Goal: Subscribe to service/newsletter: Subscribe to service/newsletter

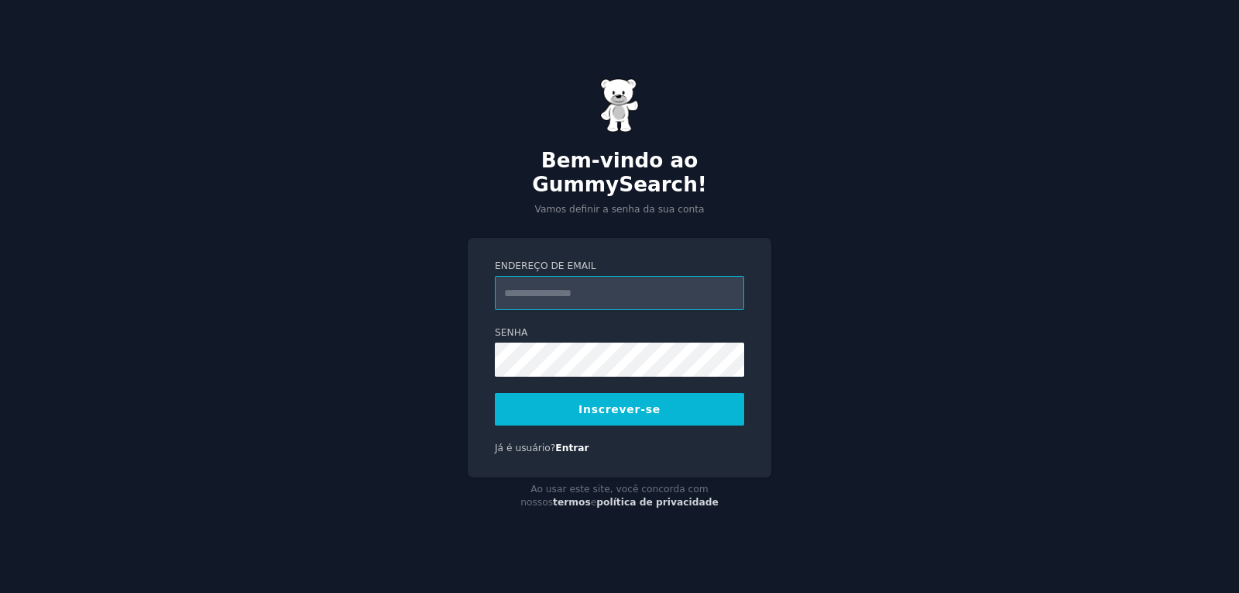
click at [548, 283] on input "Endereço de email" at bounding box center [619, 293] width 249 height 34
type input "**********"
click at [608, 403] on font "Inscrever-se" at bounding box center [620, 409] width 82 height 12
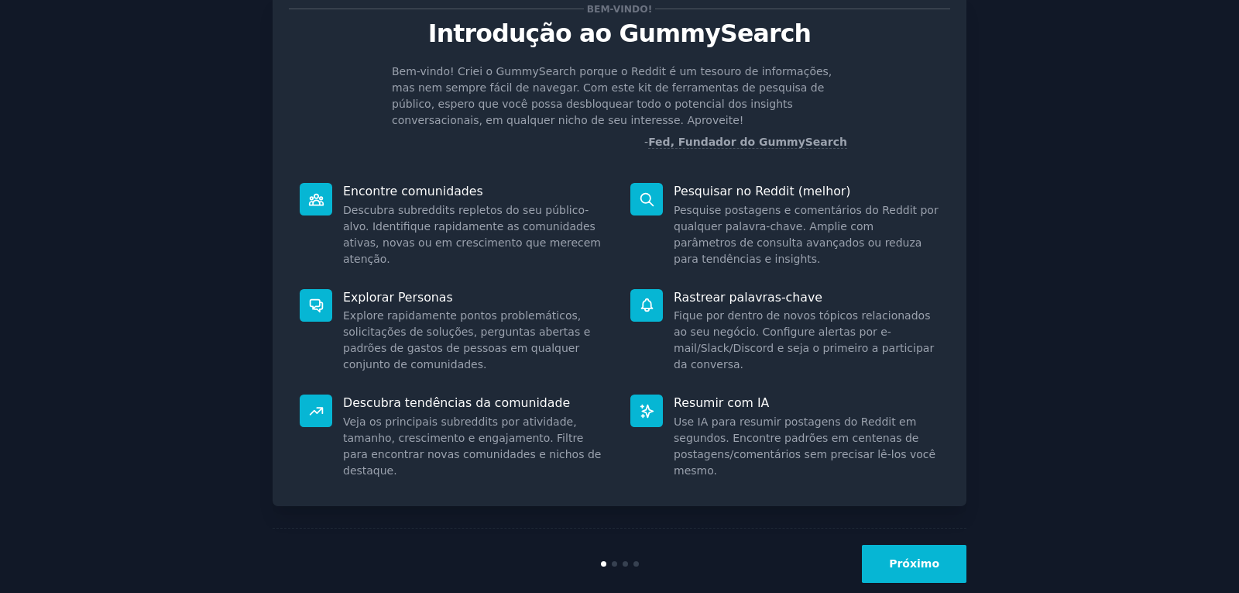
scroll to position [79, 0]
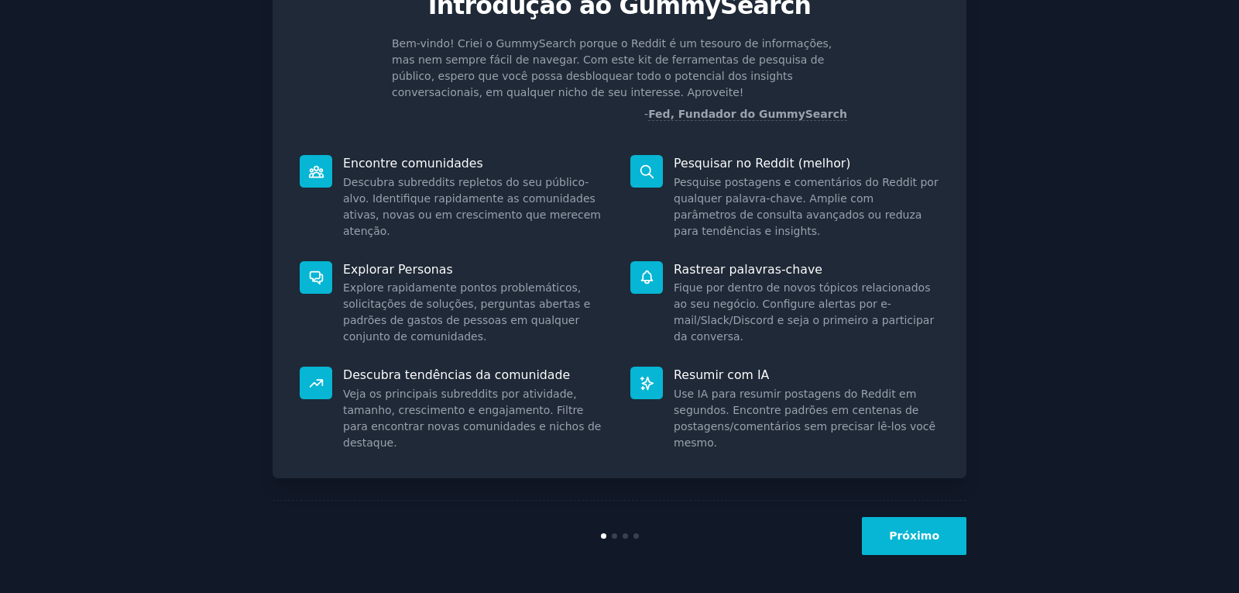
click at [925, 541] on font "Próximo" at bounding box center [914, 535] width 50 height 12
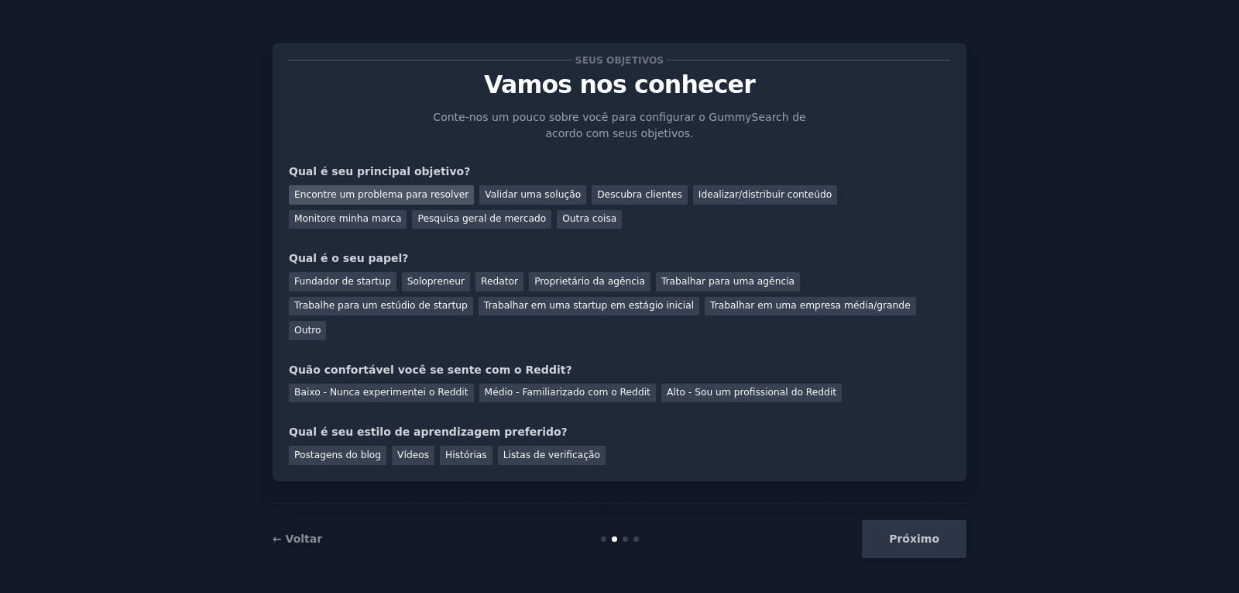
click at [405, 193] on font "Encontre um problema para resolver" at bounding box center [381, 194] width 174 height 11
click at [418, 215] on font "Pesquisa geral de mercado" at bounding box center [482, 218] width 129 height 11
click at [398, 190] on font "Encontre um problema para resolver" at bounding box center [381, 194] width 174 height 11
click at [361, 282] on font "Fundador de startup" at bounding box center [342, 281] width 97 height 11
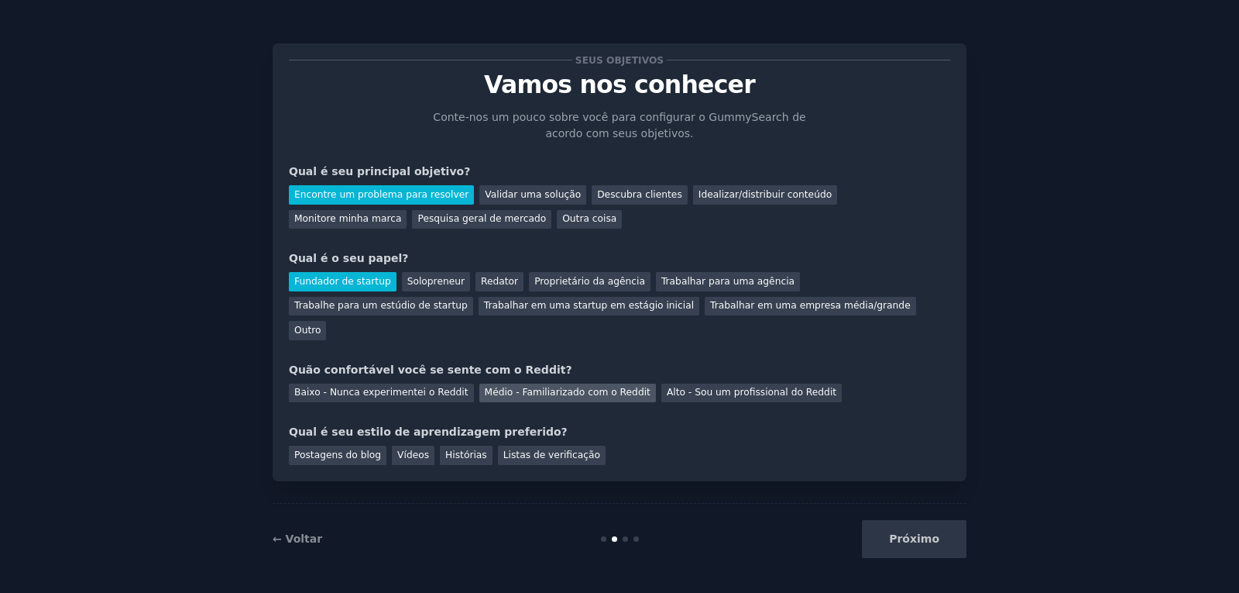
click at [485, 387] on font "Médio - Familiarizado com o Reddit" at bounding box center [568, 392] width 166 height 11
click at [415, 449] on font "Vídeos" at bounding box center [413, 454] width 32 height 11
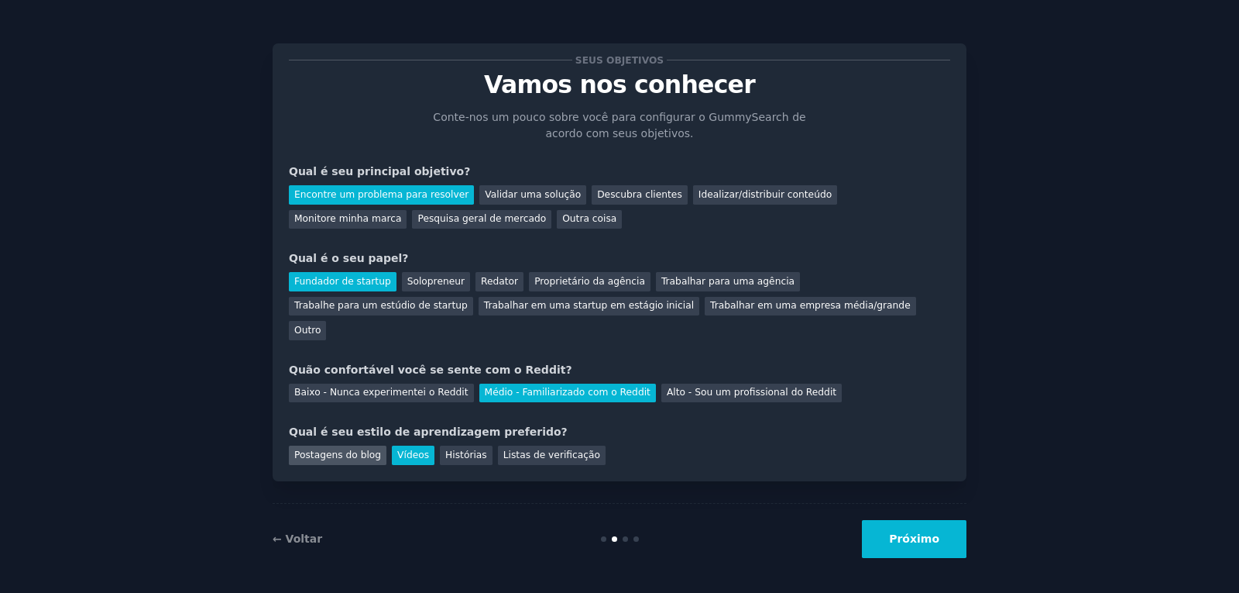
click at [335, 449] on font "Postagens do blog" at bounding box center [337, 454] width 87 height 11
click at [410, 449] on font "Vídeos" at bounding box center [413, 454] width 32 height 11
click at [930, 532] on font "Próximo" at bounding box center [914, 538] width 50 height 12
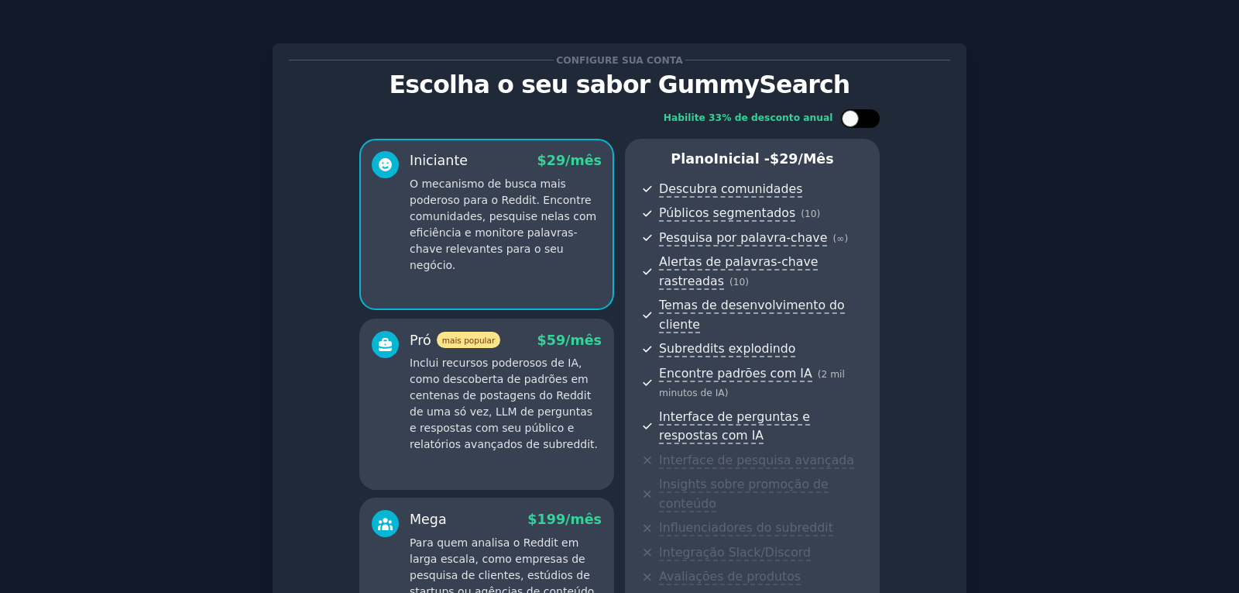
click at [861, 118] on div at bounding box center [860, 118] width 39 height 19
click at [844, 118] on div at bounding box center [860, 118] width 39 height 19
checkbox input "false"
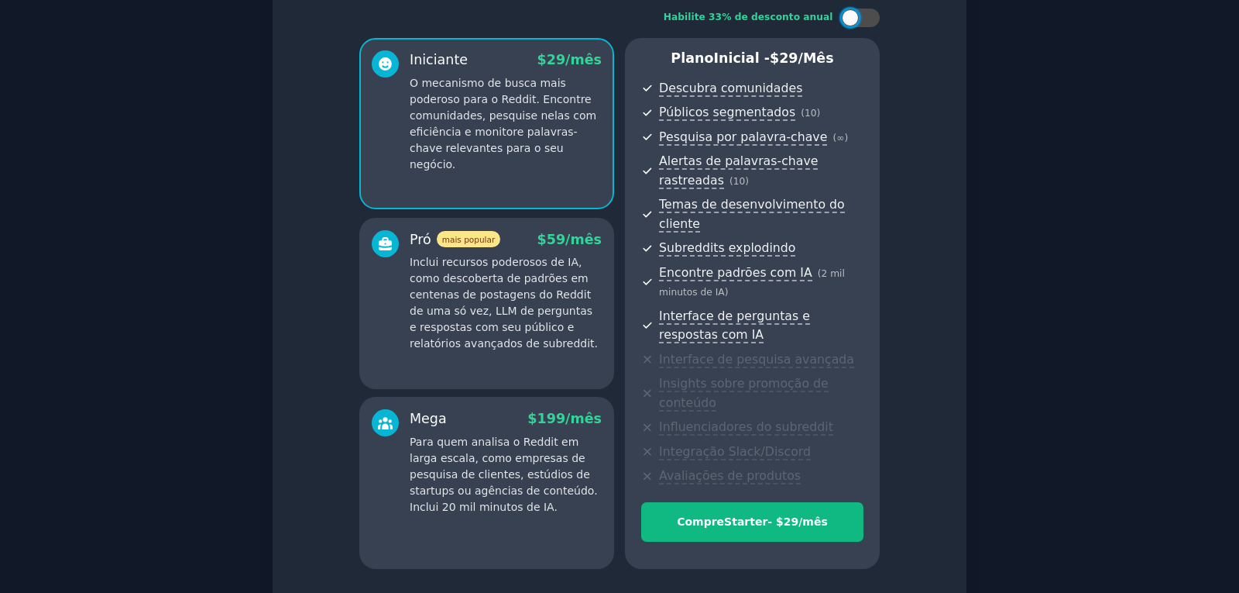
scroll to position [204, 0]
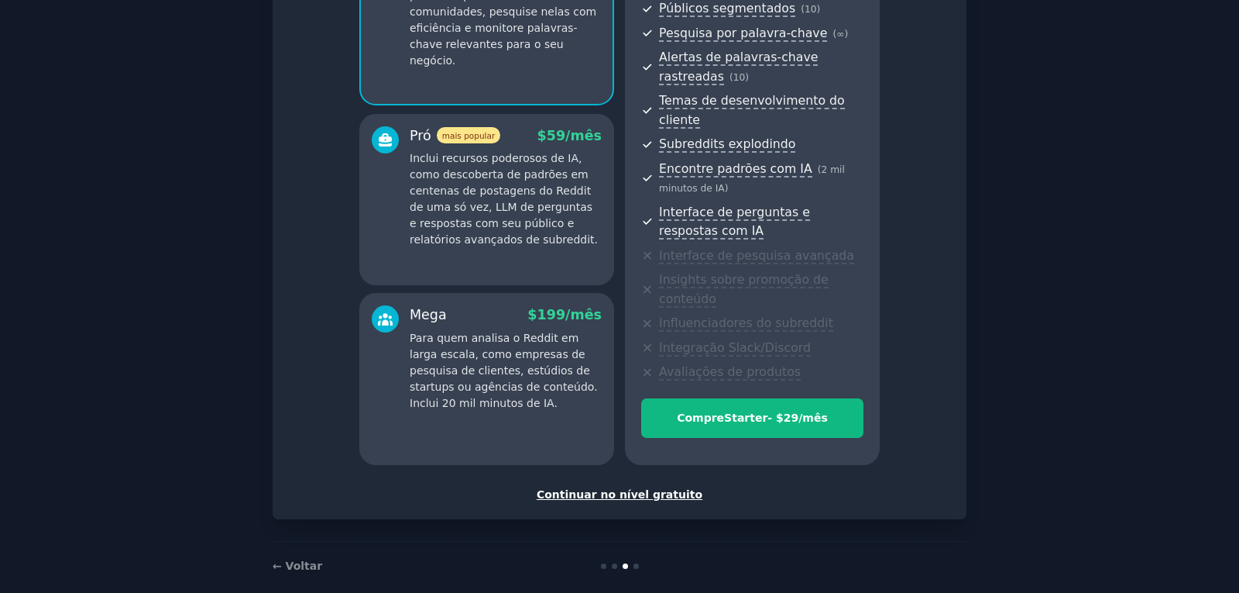
click at [605, 488] on font "Continuar no nível gratuito" at bounding box center [620, 494] width 166 height 12
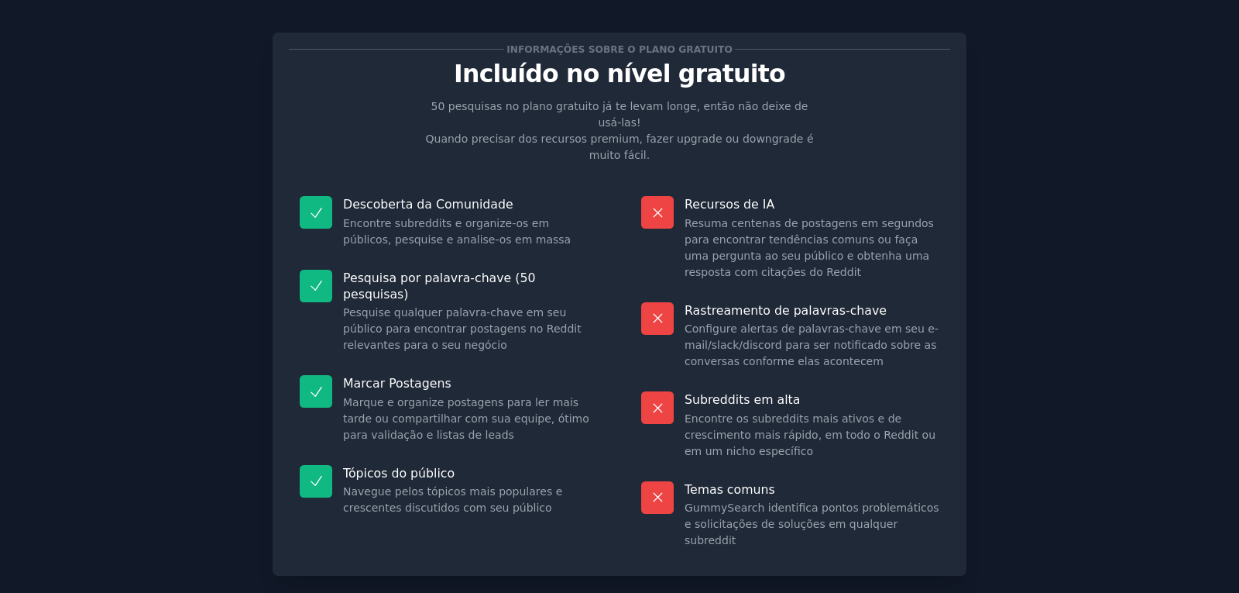
scroll to position [76, 0]
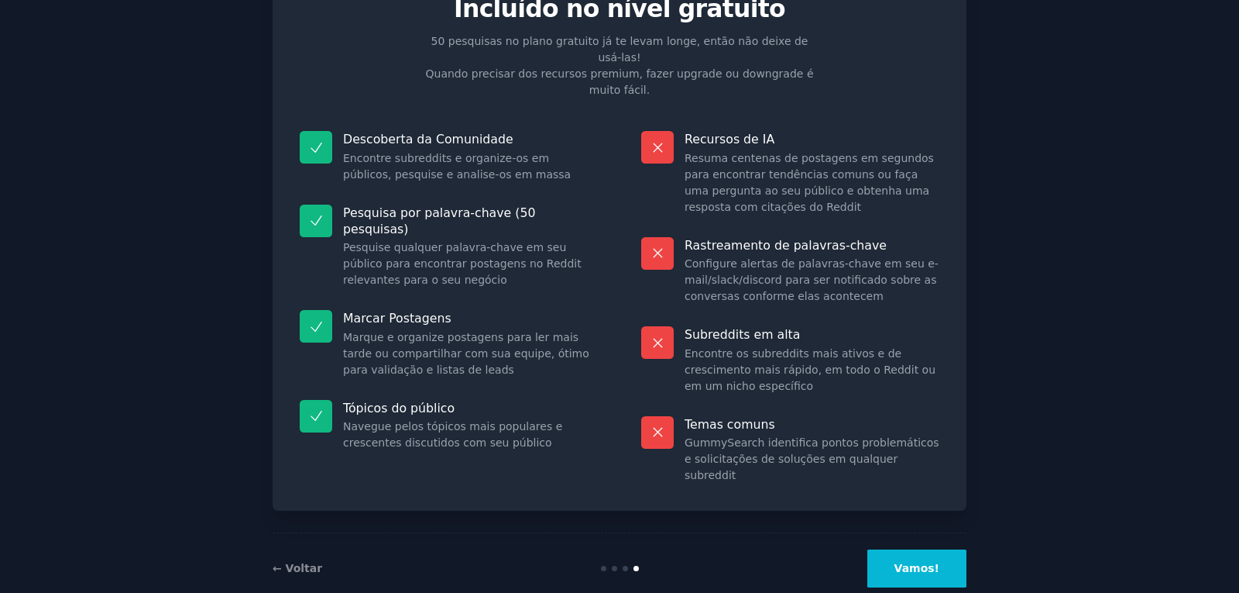
click at [930, 562] on font "Vamos!" at bounding box center [917, 568] width 45 height 12
